Goal: Transaction & Acquisition: Purchase product/service

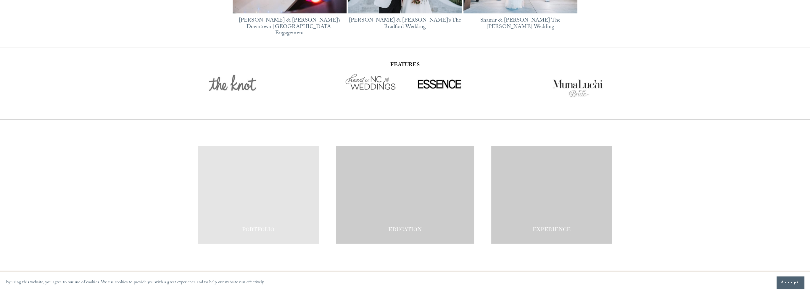
scroll to position [1099, 0]
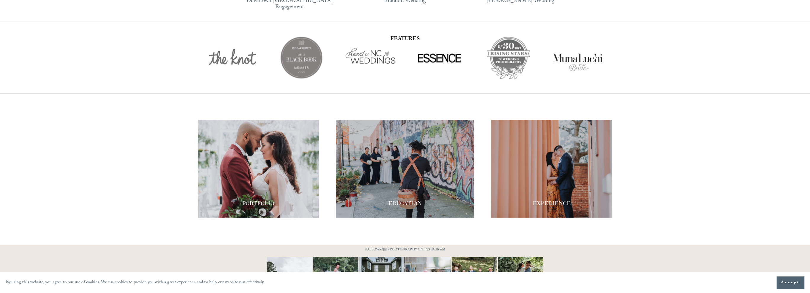
click at [272, 152] on div at bounding box center [258, 169] width 121 height 98
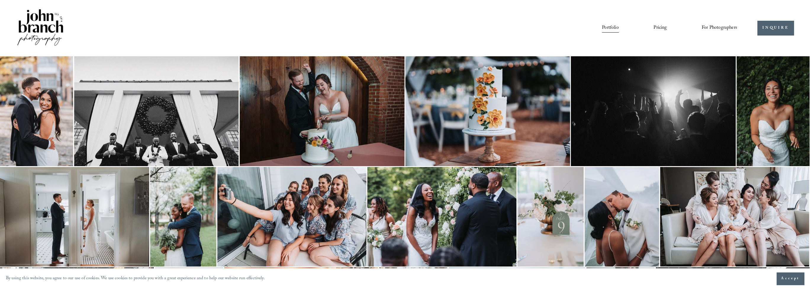
click at [204, 217] on img at bounding box center [183, 216] width 66 height 99
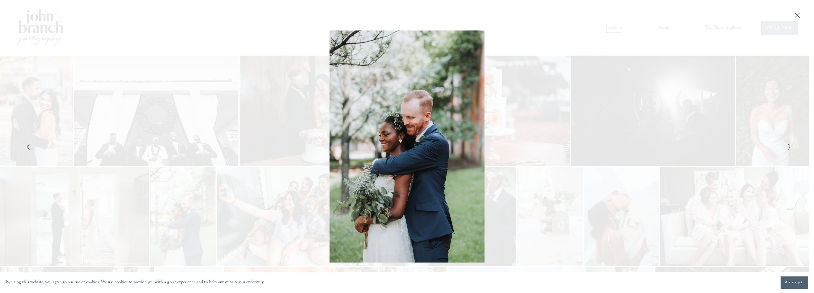
click at [541, 33] on div "Gallery" at bounding box center [598, 146] width 383 height 233
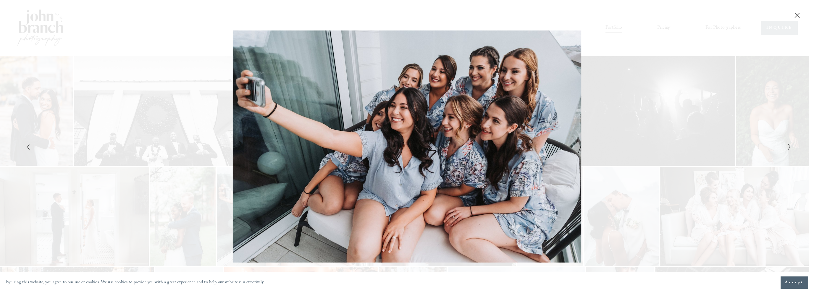
click at [572, 123] on div "Gallery" at bounding box center [598, 146] width 383 height 233
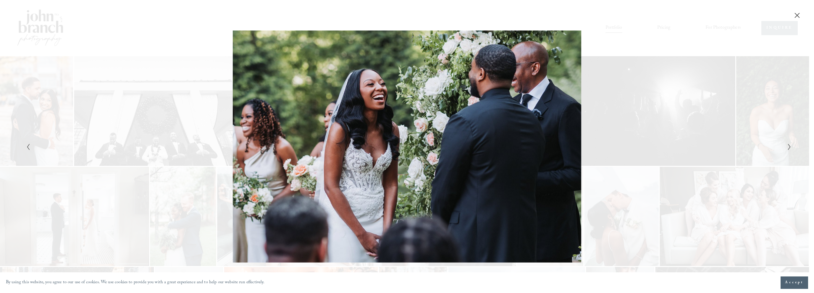
click at [572, 123] on div "Gallery" at bounding box center [598, 146] width 383 height 233
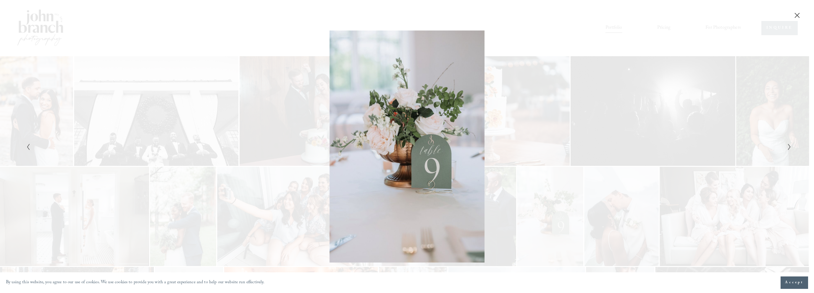
click at [476, 124] on div at bounding box center [407, 146] width 814 height 293
click at [578, 8] on div "Gallery" at bounding box center [407, 9] width 814 height 19
click at [794, 13] on button "Close" at bounding box center [797, 15] width 9 height 7
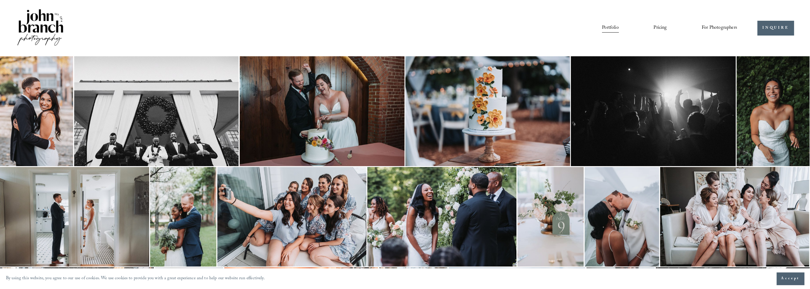
click at [661, 28] on link "Pricing" at bounding box center [659, 28] width 13 height 10
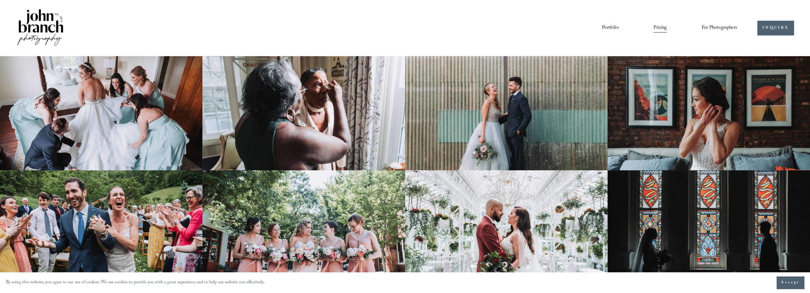
click at [128, 101] on img at bounding box center [101, 113] width 202 height 114
click at [0, 0] on span "Presets" at bounding box center [0, 0] width 0 height 0
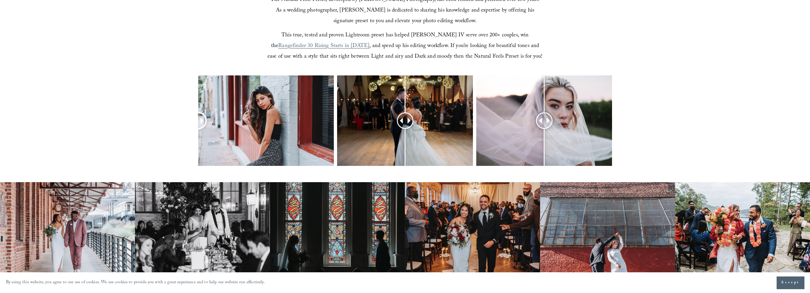
drag, startPoint x: 263, startPoint y: 120, endPoint x: 196, endPoint y: 118, distance: 67.5
click at [196, 118] on div at bounding box center [405, 128] width 810 height 106
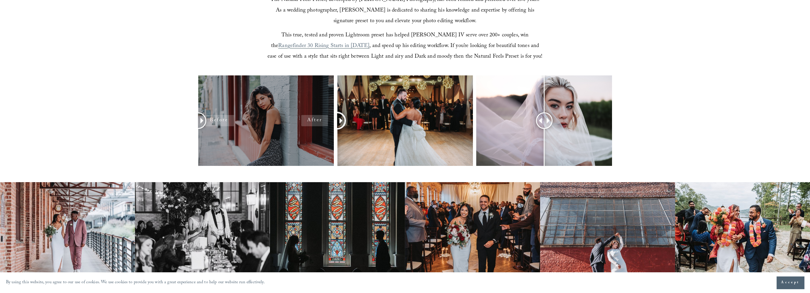
drag, startPoint x: 404, startPoint y: 119, endPoint x: 321, endPoint y: 119, distance: 83.4
click at [321, 119] on div at bounding box center [405, 128] width 810 height 106
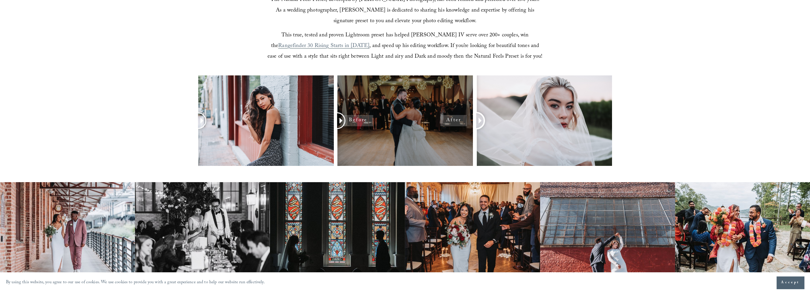
drag, startPoint x: 544, startPoint y: 119, endPoint x: 413, endPoint y: 116, distance: 131.1
click at [413, 116] on div at bounding box center [405, 128] width 810 height 106
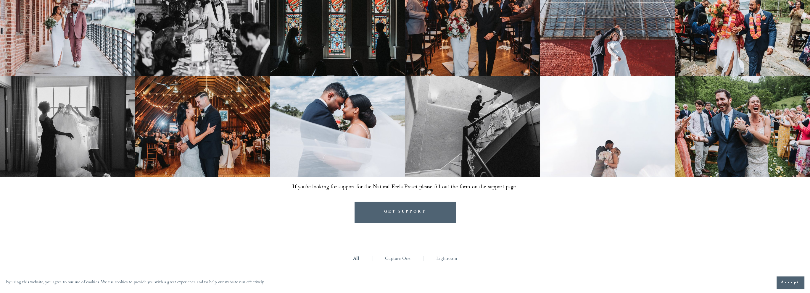
scroll to position [385, 0]
